Goal: Information Seeking & Learning: Check status

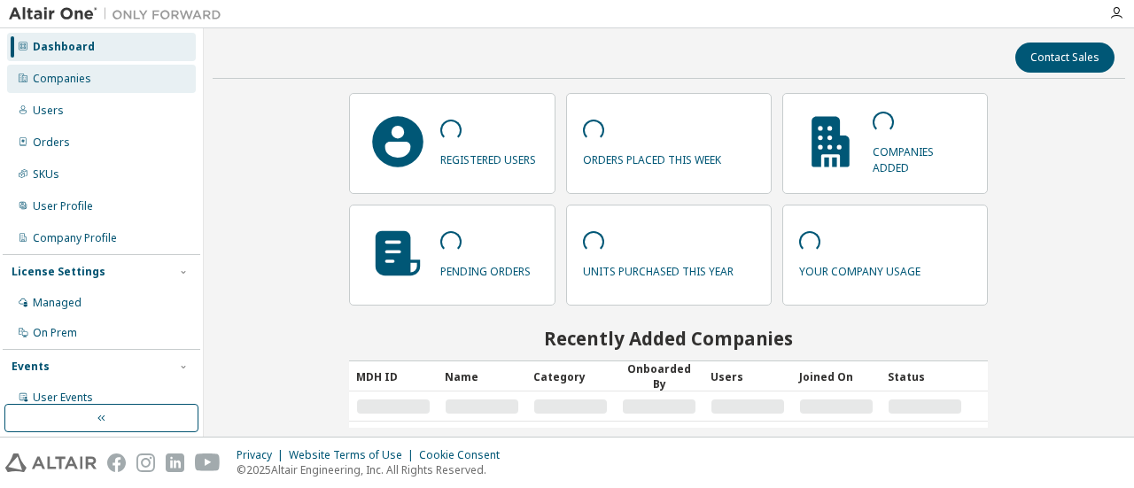
click at [80, 77] on div "Companies" at bounding box center [62, 79] width 58 height 14
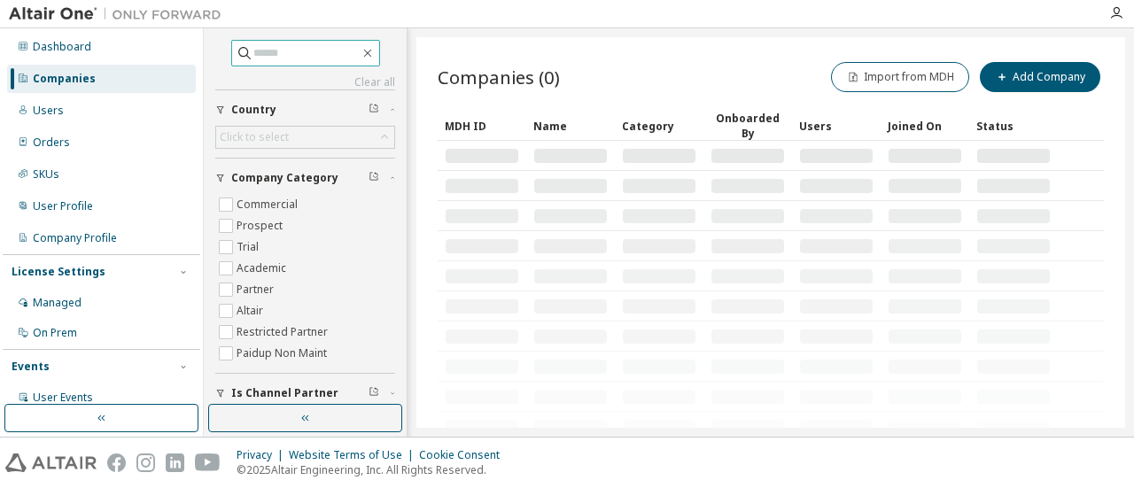
click at [271, 51] on input "text" at bounding box center [306, 53] width 106 height 18
type input "**********"
click at [278, 143] on div "Click to select" at bounding box center [254, 137] width 74 height 19
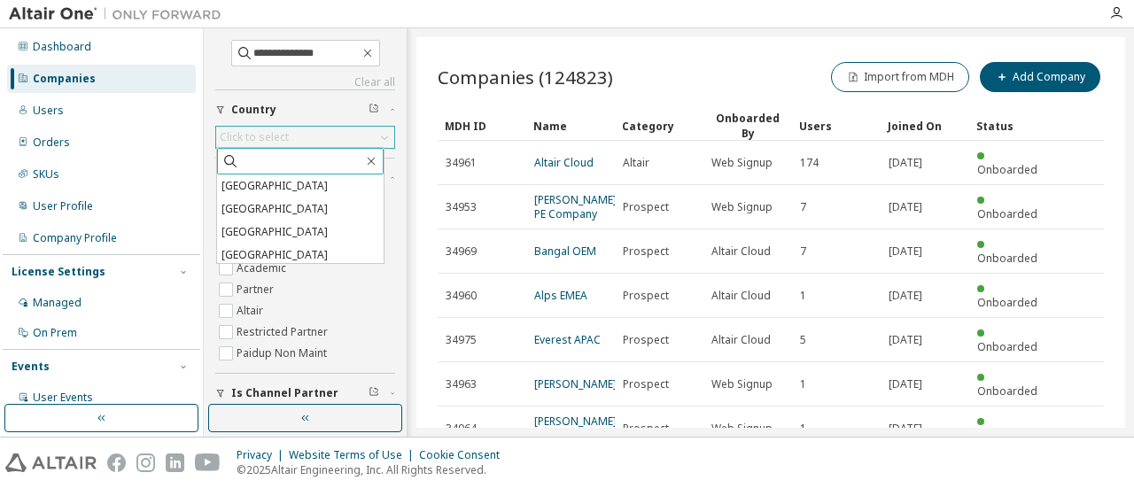
click at [266, 160] on input "text" at bounding box center [301, 161] width 124 height 18
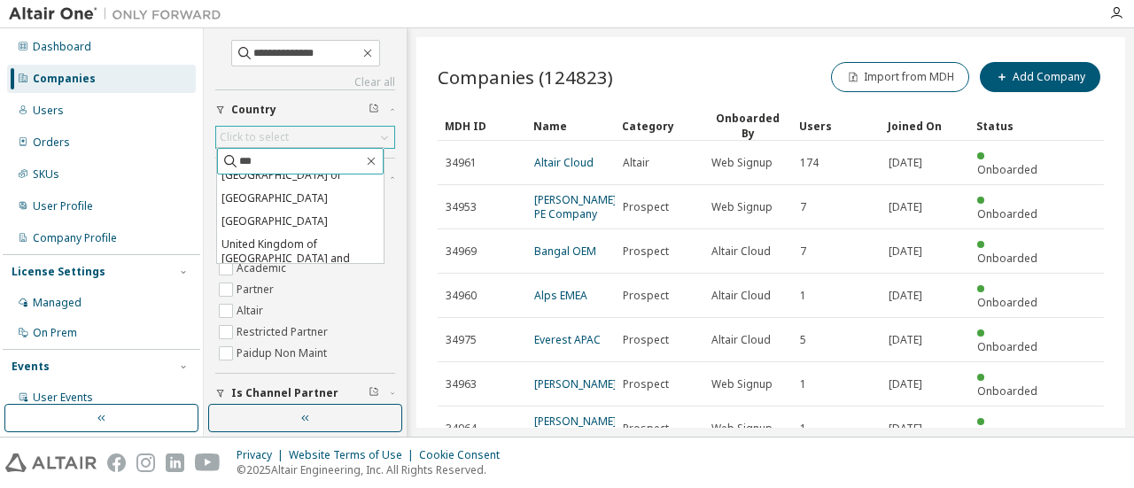
scroll to position [101, 0]
type input "***"
click at [302, 268] on li "United States of America" at bounding box center [300, 279] width 166 height 23
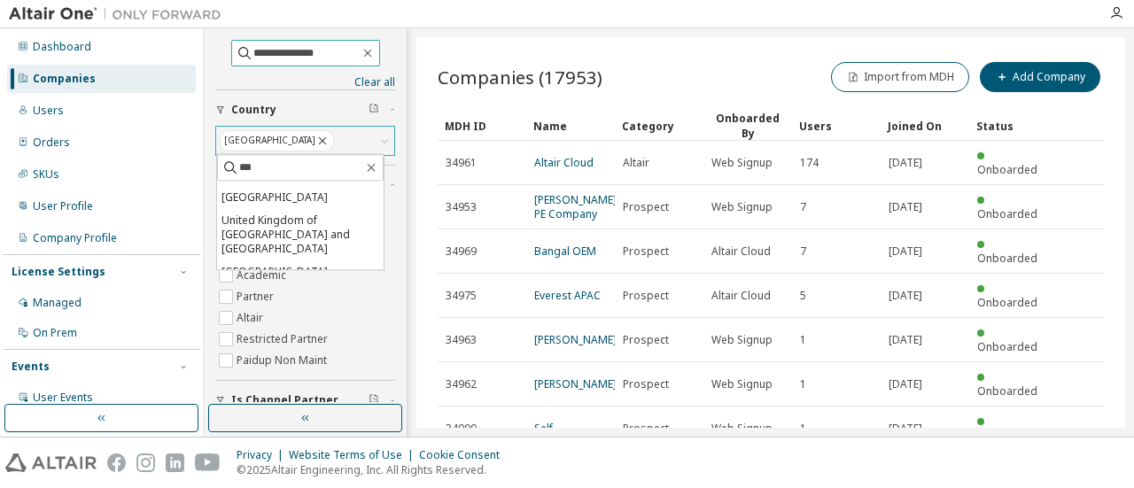
click at [326, 56] on input "**********" at bounding box center [306, 53] width 106 height 18
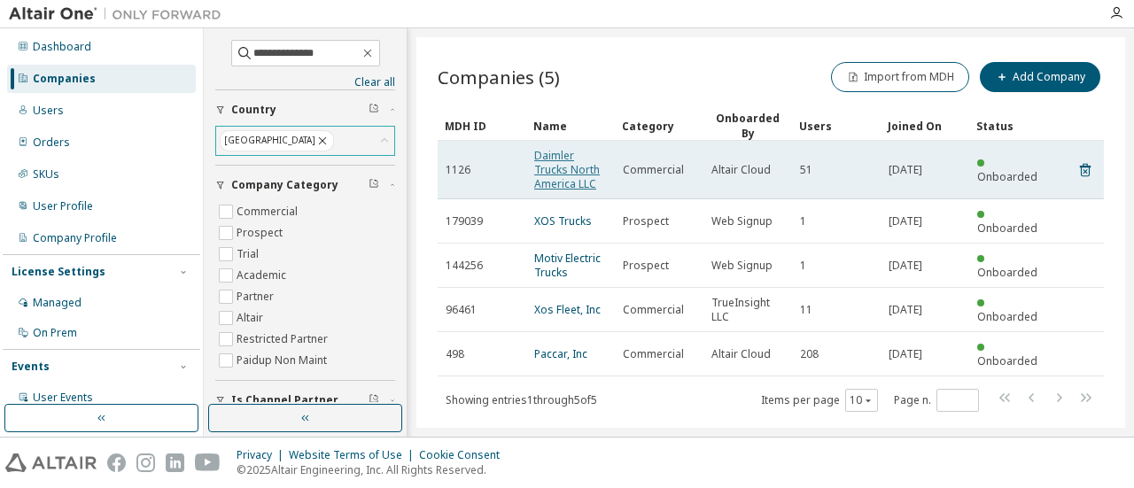
click at [554, 167] on link "Daimler Trucks North America LLC" at bounding box center [567, 169] width 66 height 43
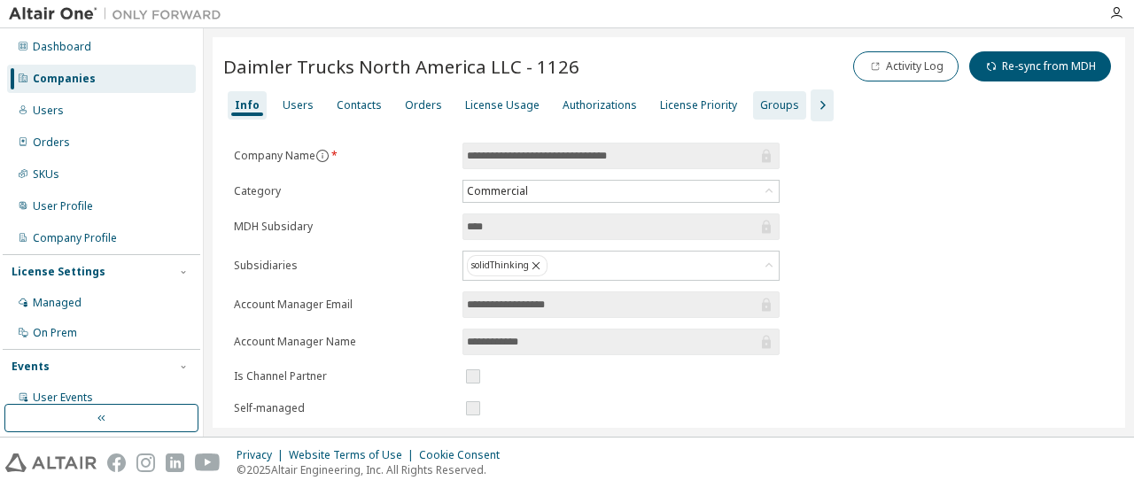
click at [763, 104] on div "Groups" at bounding box center [779, 105] width 39 height 14
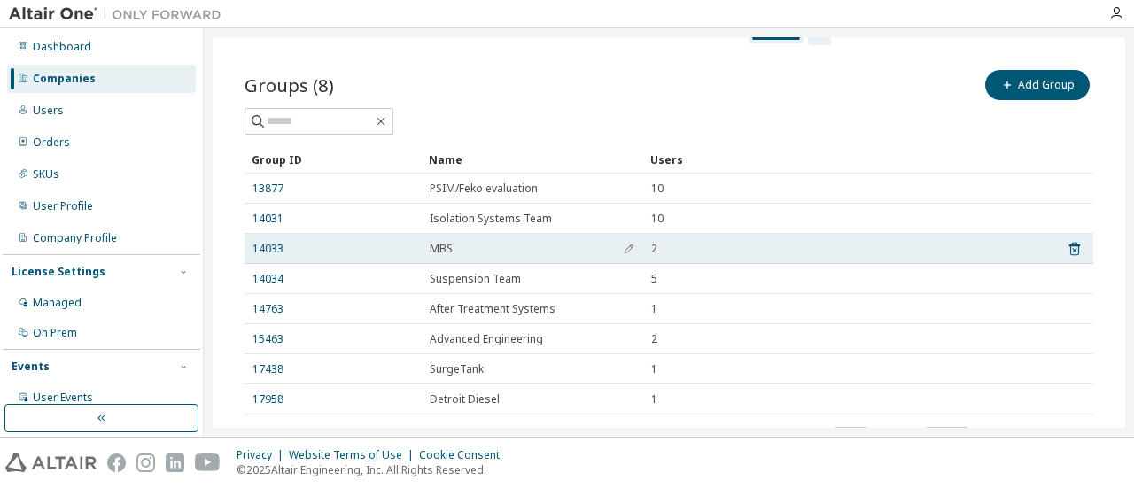
scroll to position [89, 0]
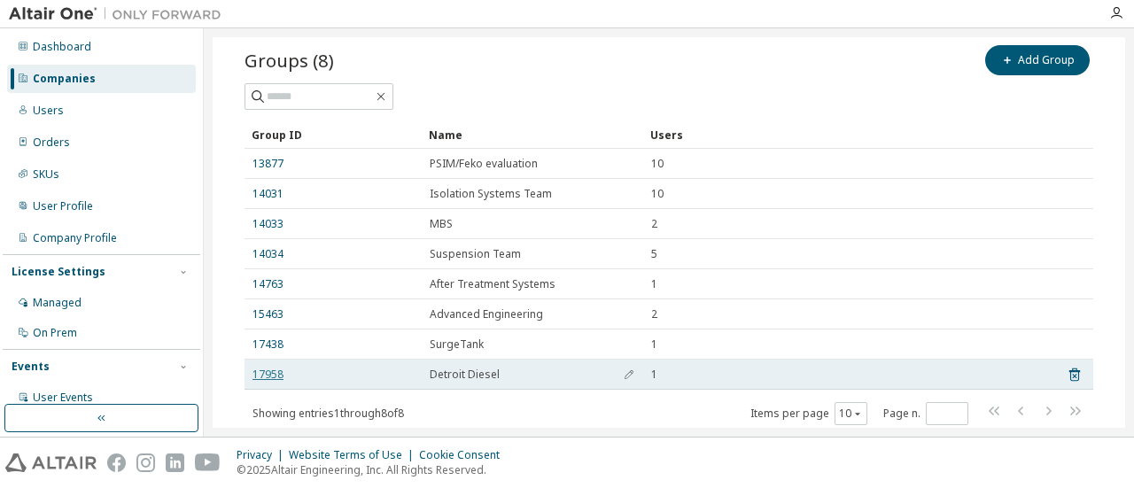
click at [267, 372] on link "17958" at bounding box center [267, 375] width 31 height 14
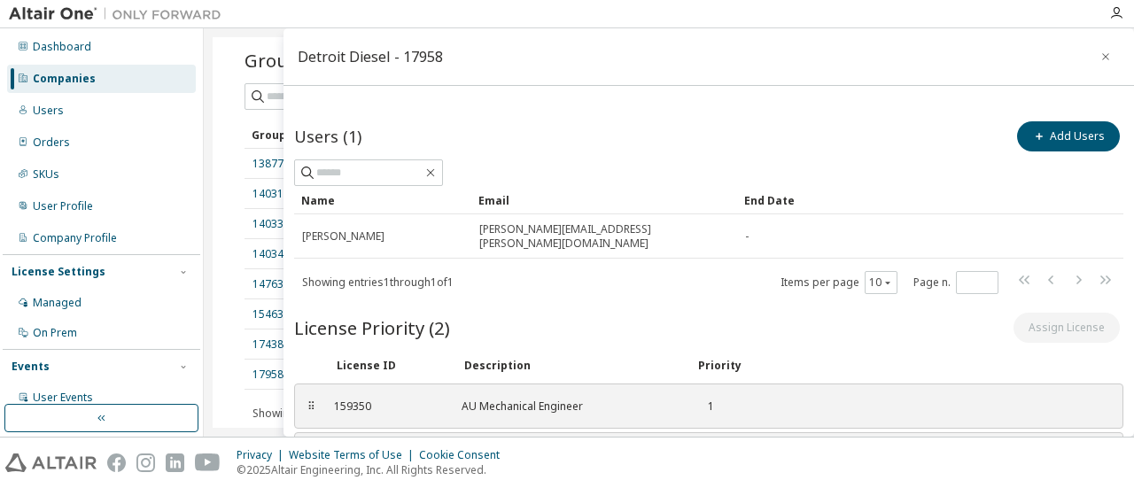
drag, startPoint x: 1093, startPoint y: 53, endPoint x: 1052, endPoint y: 74, distance: 45.5
click at [1102, 53] on icon "button" at bounding box center [1105, 56] width 7 height 7
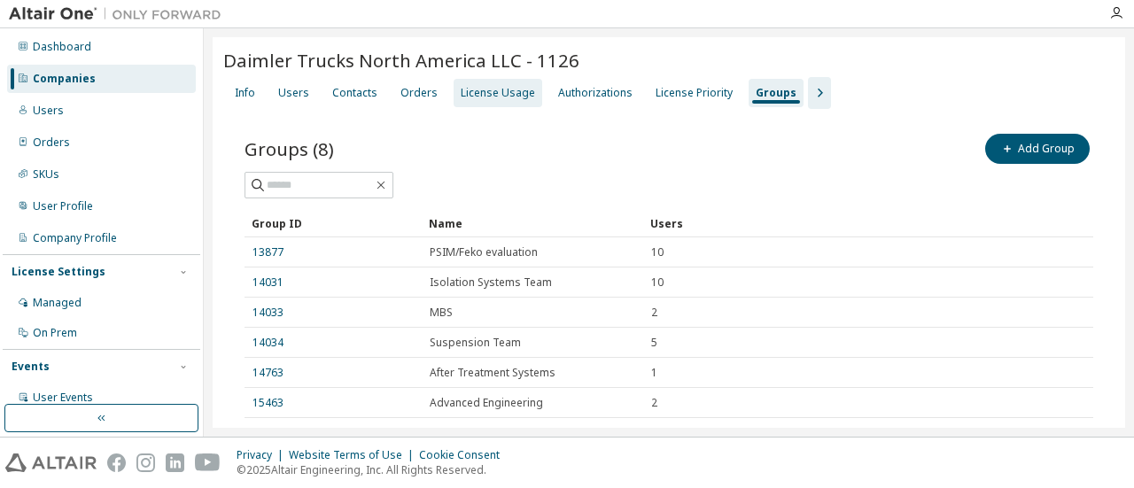
click at [496, 98] on div "License Usage" at bounding box center [498, 93] width 74 height 14
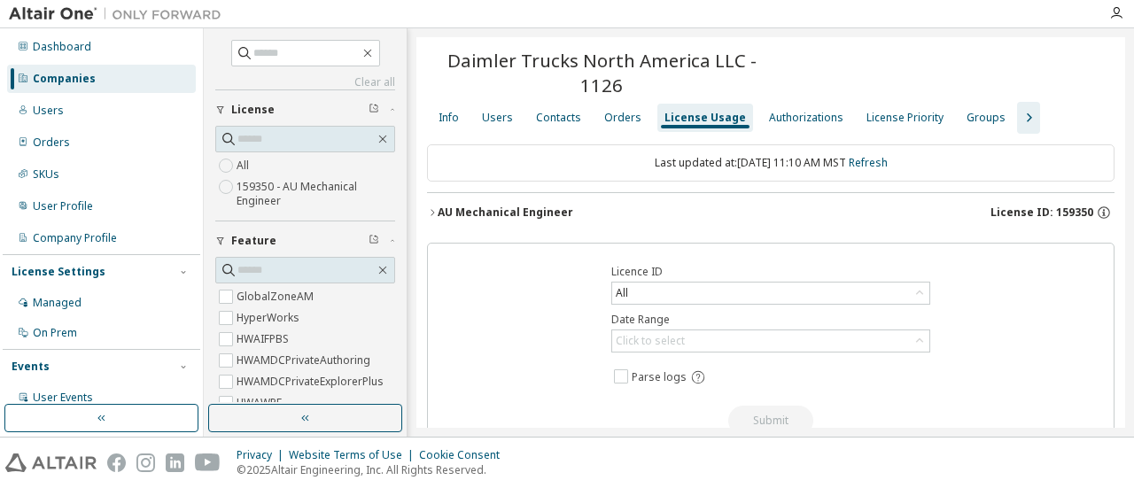
drag, startPoint x: 496, startPoint y: 217, endPoint x: 514, endPoint y: 214, distance: 17.9
click at [496, 217] on div "AU Mechanical Engineer" at bounding box center [506, 212] width 136 height 14
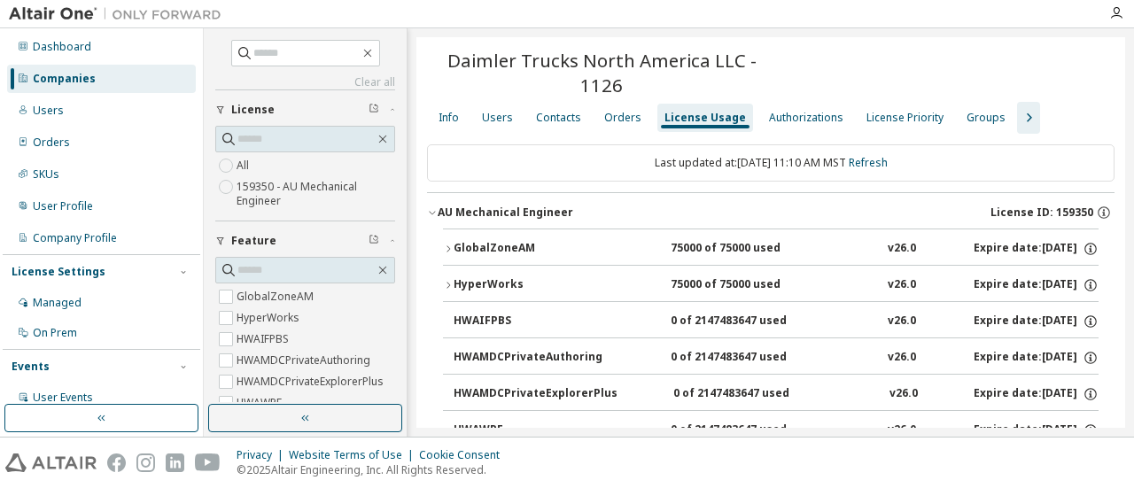
click at [480, 248] on div "GlobalZoneAM" at bounding box center [532, 249] width 159 height 16
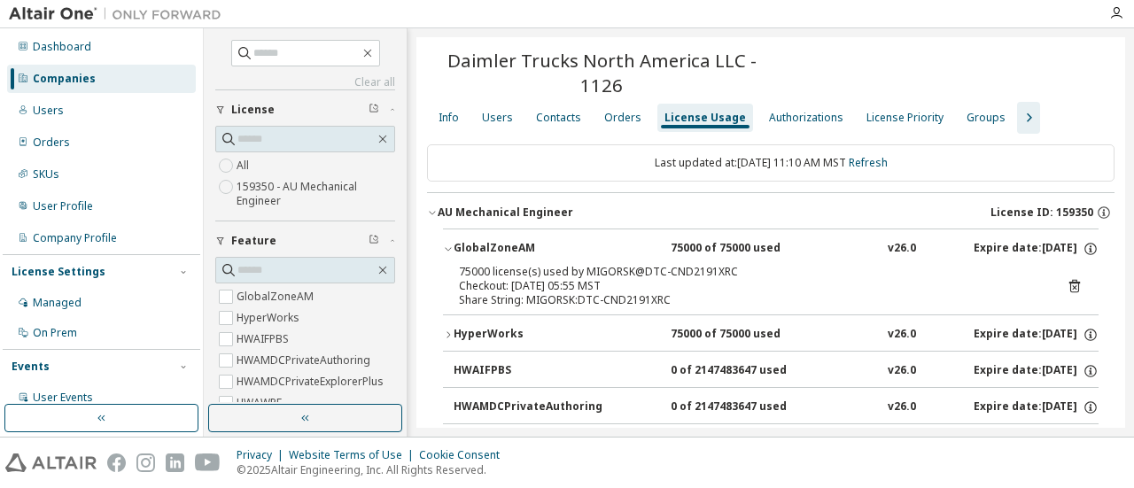
click at [496, 209] on div "AU Mechanical Engineer" at bounding box center [506, 212] width 136 height 14
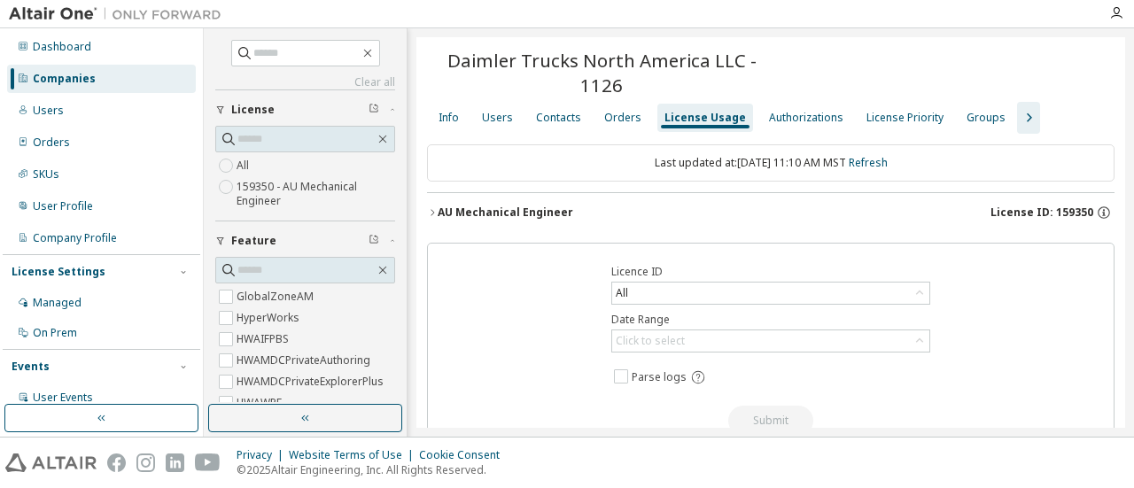
click at [510, 219] on div "AU Mechanical Engineer License ID: 159350" at bounding box center [776, 213] width 677 height 16
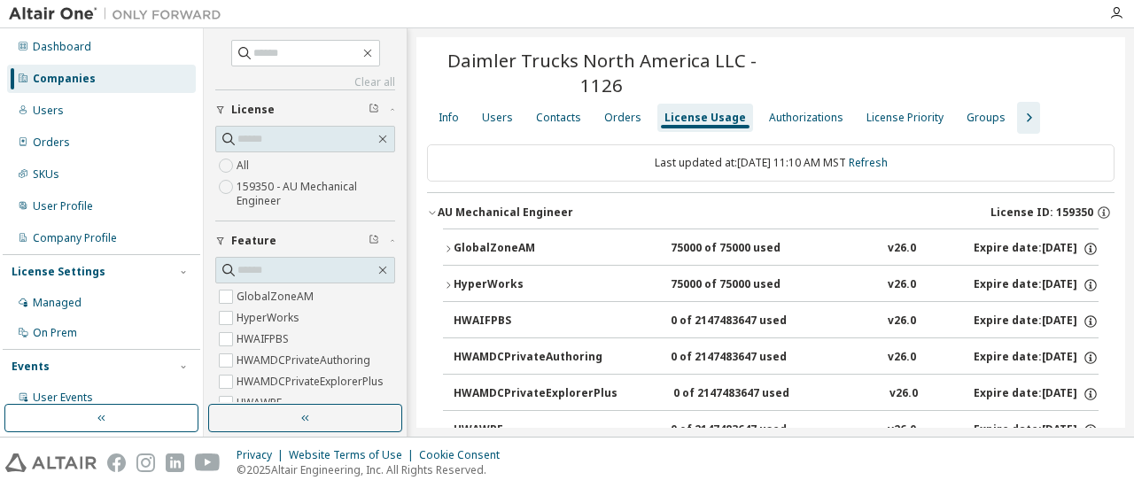
click at [499, 283] on div "HyperWorks" at bounding box center [532, 285] width 159 height 16
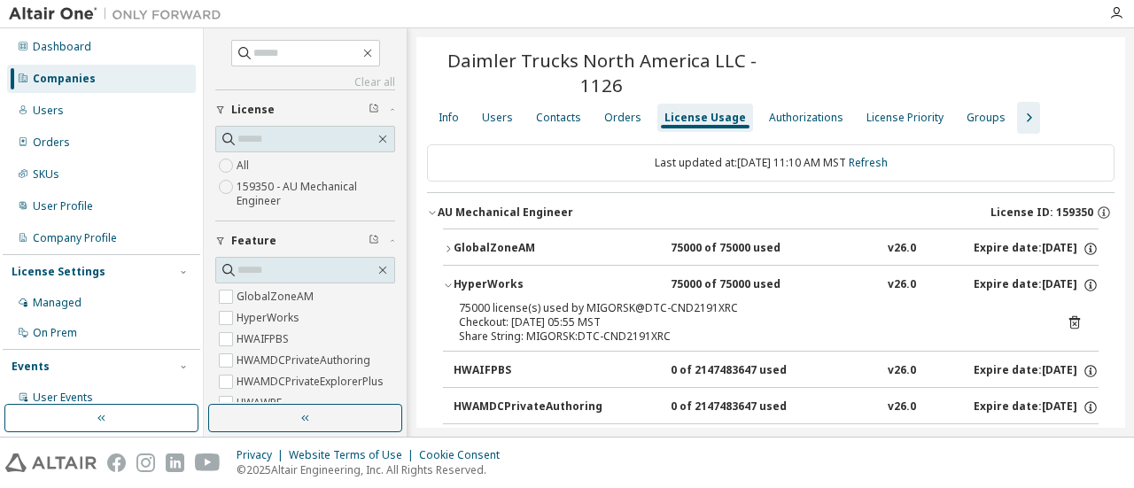
click at [499, 251] on div "GlobalZoneAM" at bounding box center [532, 249] width 159 height 16
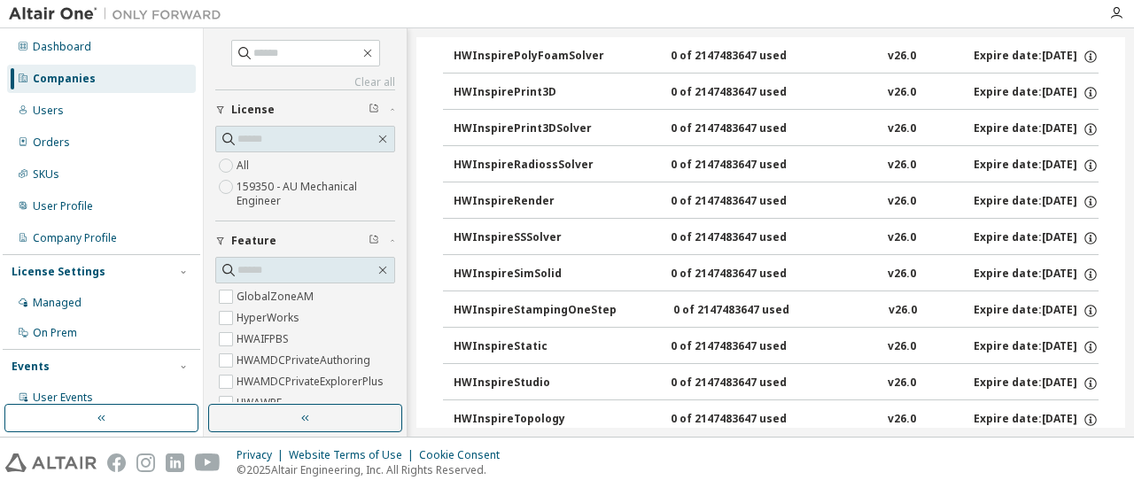
scroll to position [7353, 0]
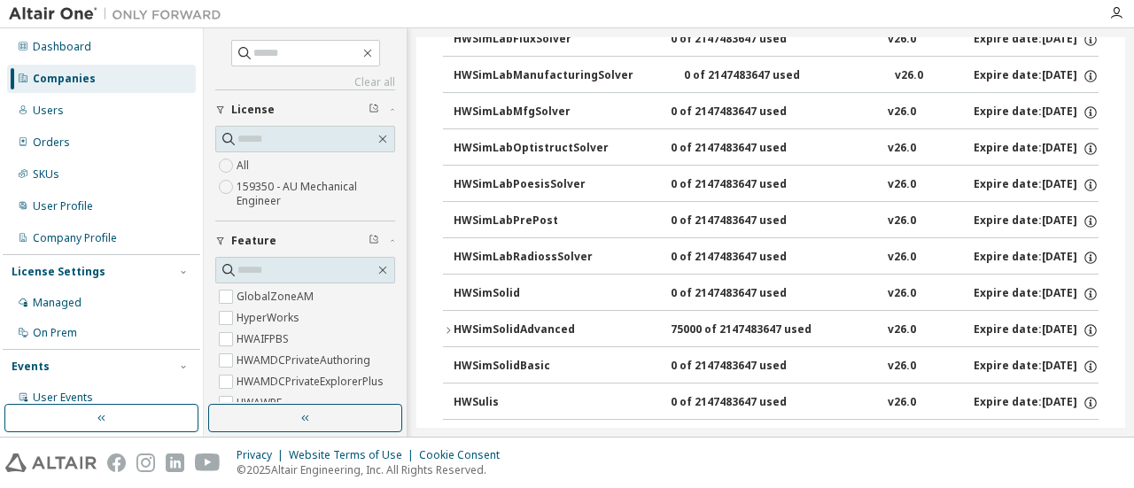
click at [487, 322] on div "HWSimSolidAdvanced" at bounding box center [532, 330] width 159 height 16
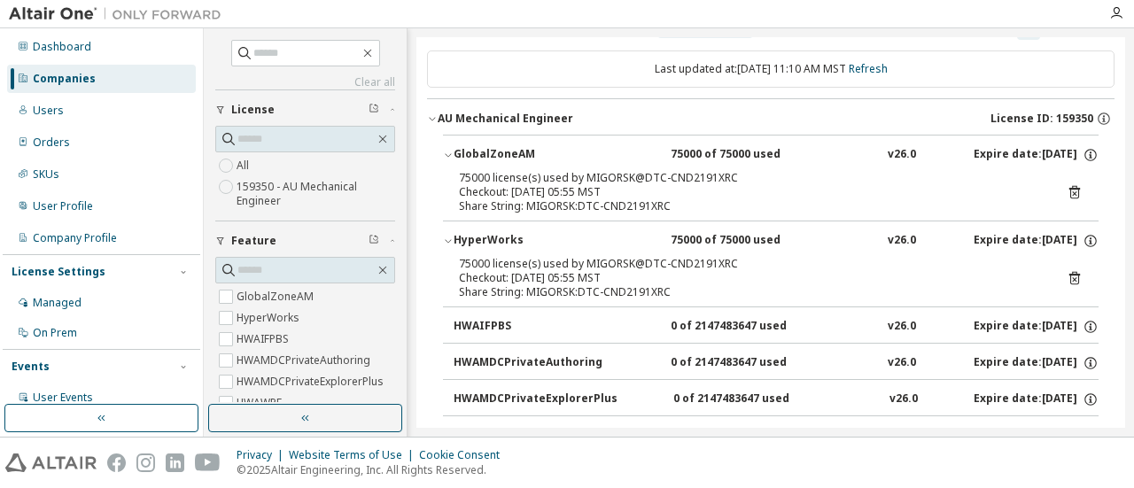
scroll to position [0, 0]
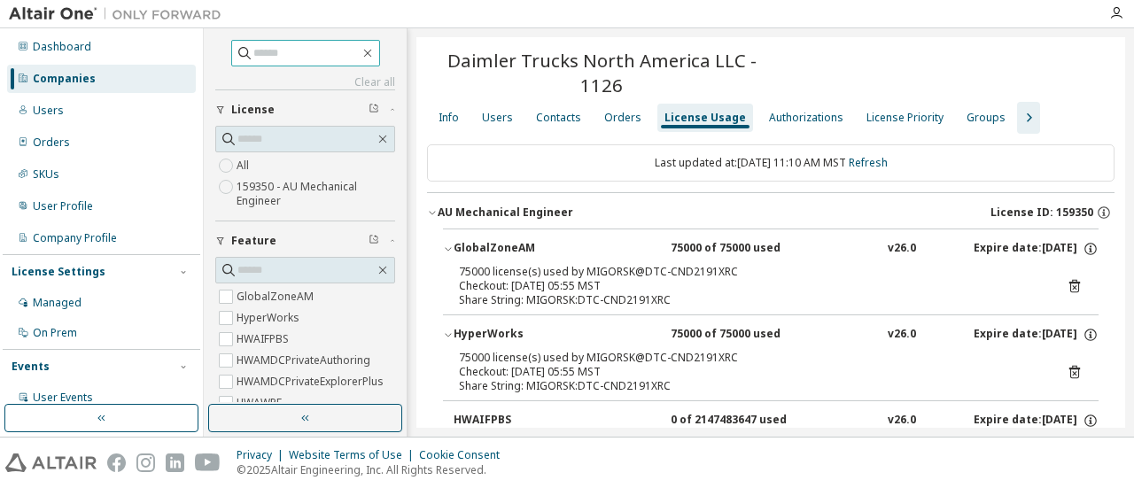
click at [275, 51] on input "text" at bounding box center [306, 53] width 106 height 18
type input "**********"
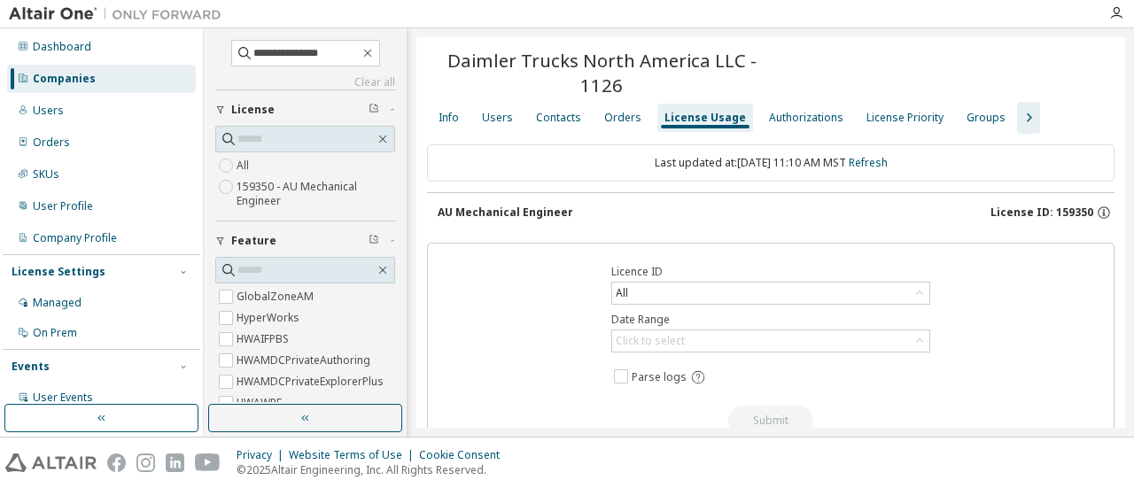
click at [55, 86] on div "Companies" at bounding box center [101, 79] width 189 height 28
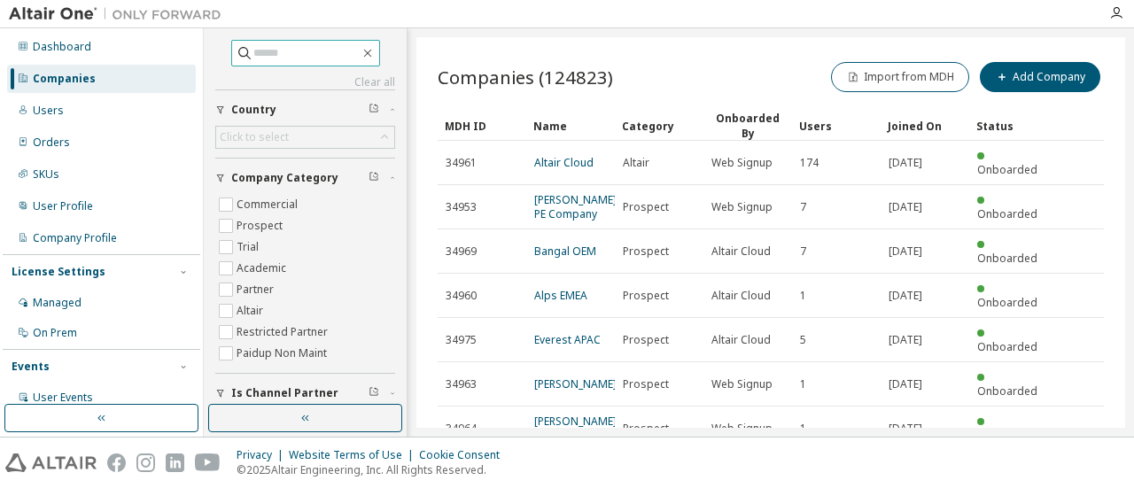
click at [318, 55] on input "text" at bounding box center [306, 53] width 106 height 18
type input "**********"
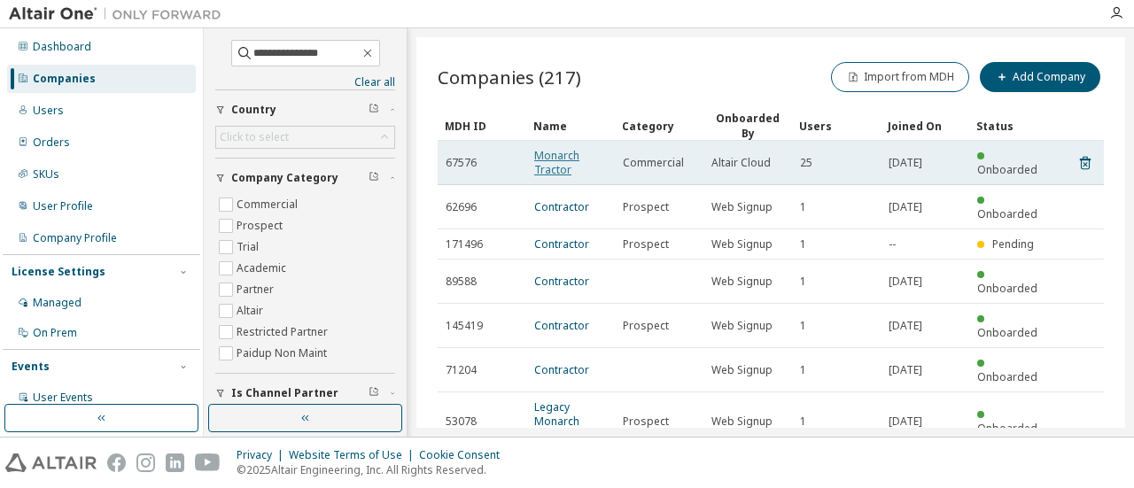
click at [558, 157] on link "Monarch Tractor" at bounding box center [556, 162] width 45 height 29
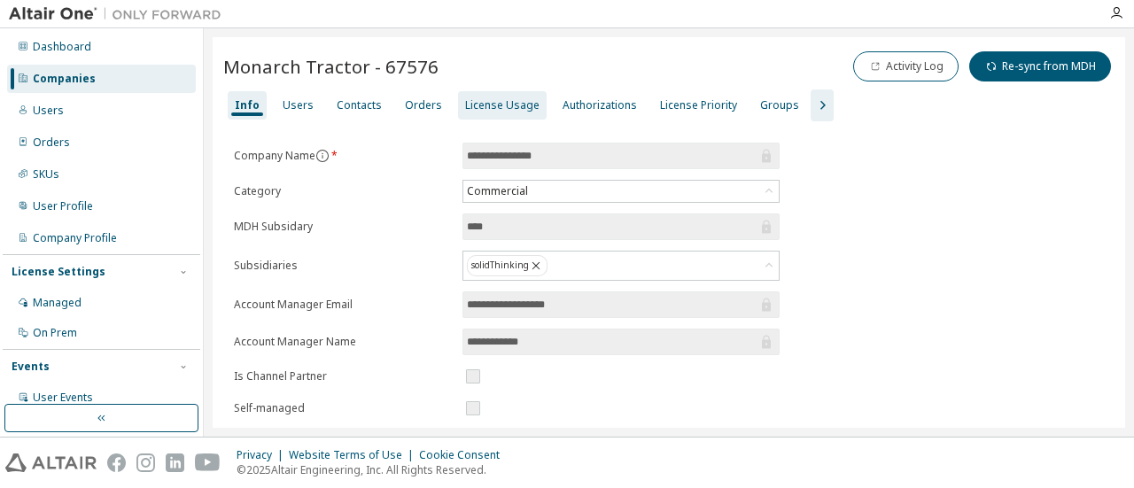
click at [466, 112] on div "License Usage" at bounding box center [502, 105] width 89 height 28
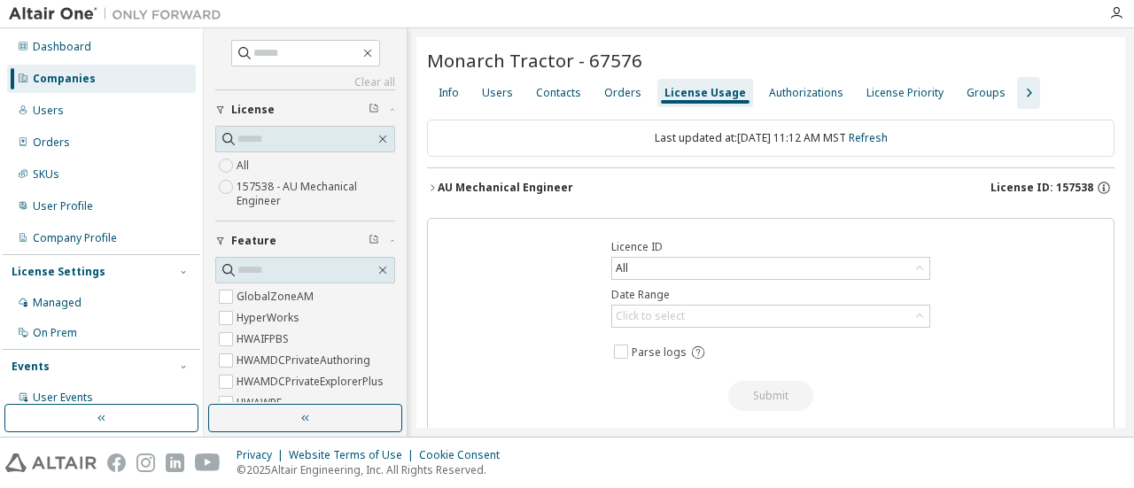
drag, startPoint x: 453, startPoint y: 176, endPoint x: 572, endPoint y: 198, distance: 120.7
click at [453, 176] on button "AU Mechanical Engineer License ID: 157538" at bounding box center [770, 187] width 687 height 39
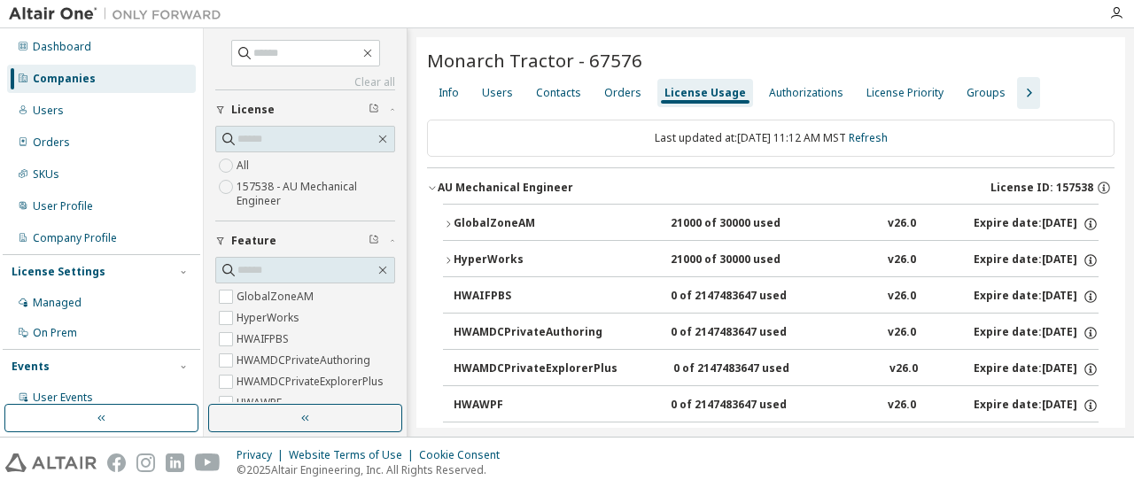
click at [502, 222] on div "GlobalZoneAM" at bounding box center [532, 224] width 159 height 16
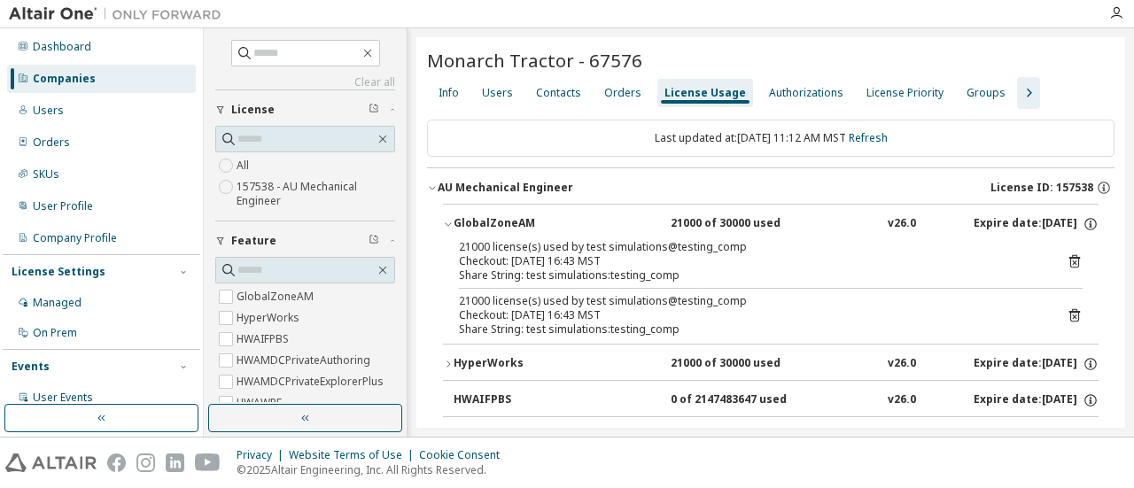
click at [501, 369] on div "HyperWorks" at bounding box center [532, 364] width 159 height 16
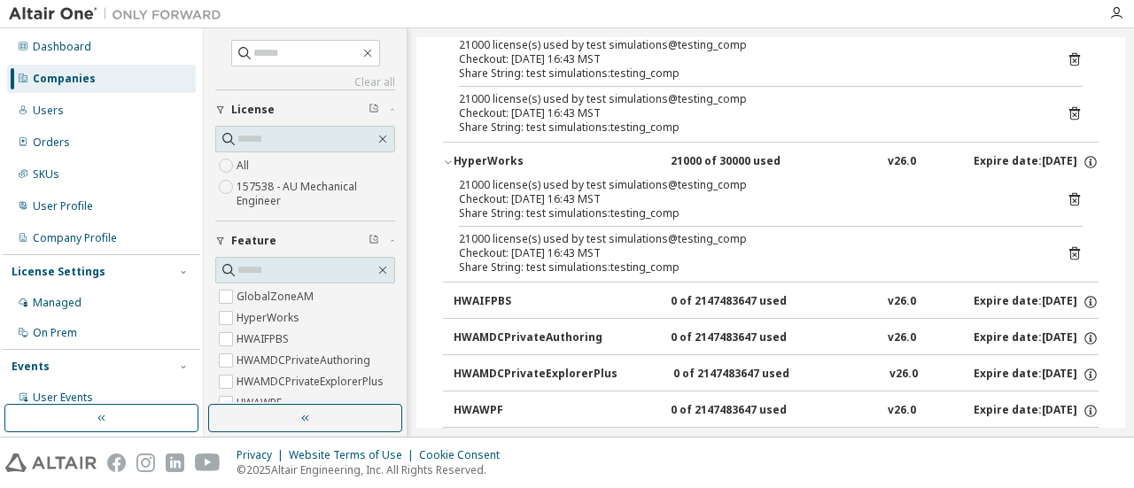
scroll to position [89, 0]
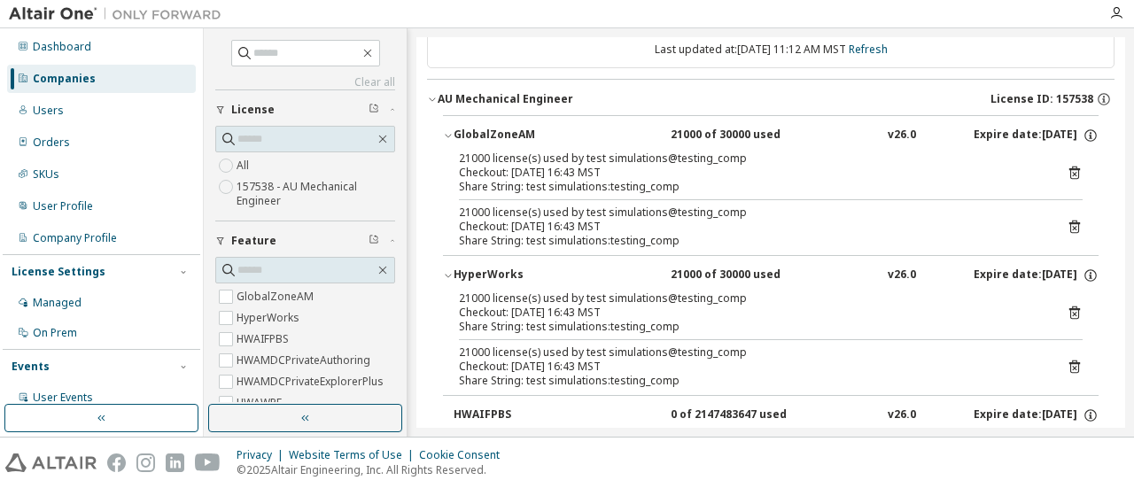
click at [453, 134] on div "GlobalZoneAM" at bounding box center [532, 136] width 159 height 16
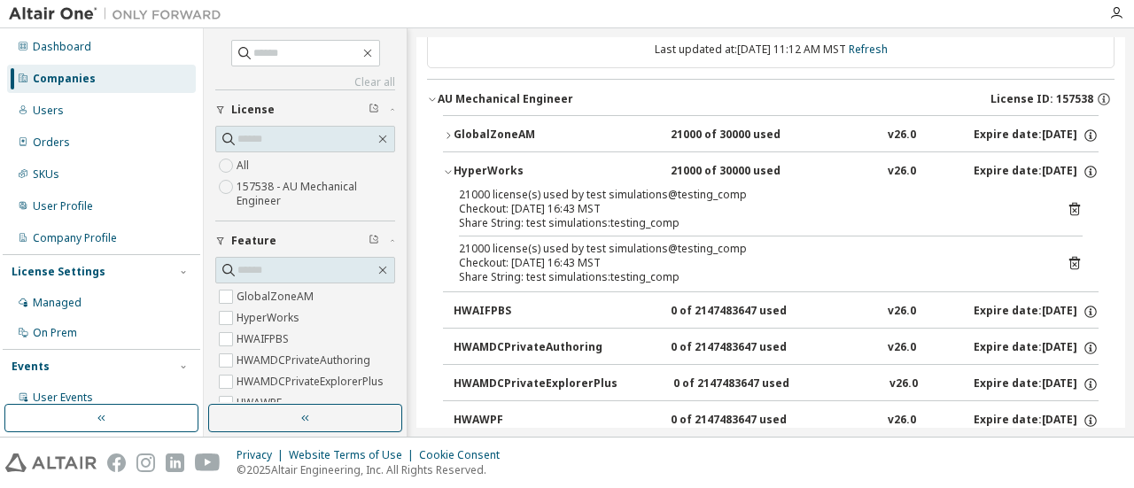
click at [466, 169] on div "HyperWorks" at bounding box center [532, 172] width 159 height 16
